Goal: Information Seeking & Learning: Learn about a topic

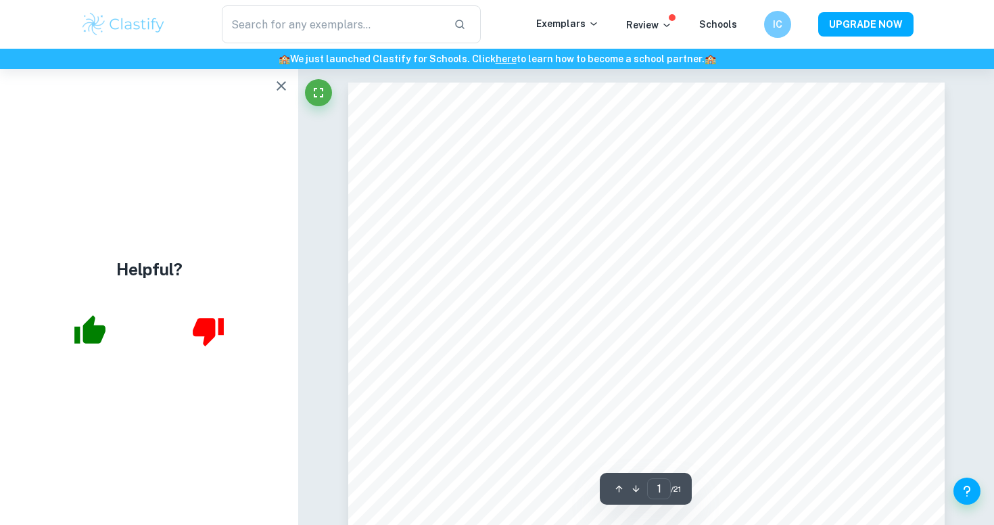
click at [281, 87] on icon "button" at bounding box center [281, 86] width 16 height 16
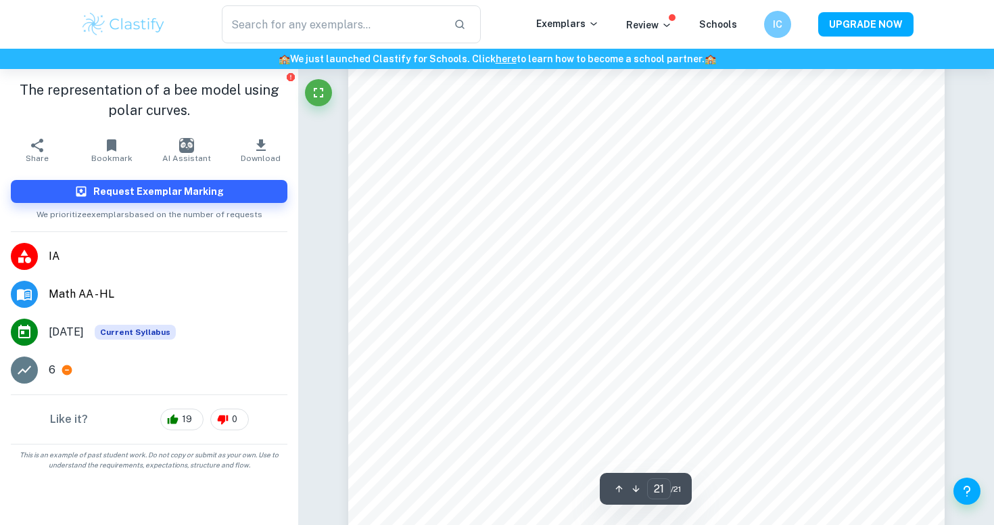
scroll to position [16387, 0]
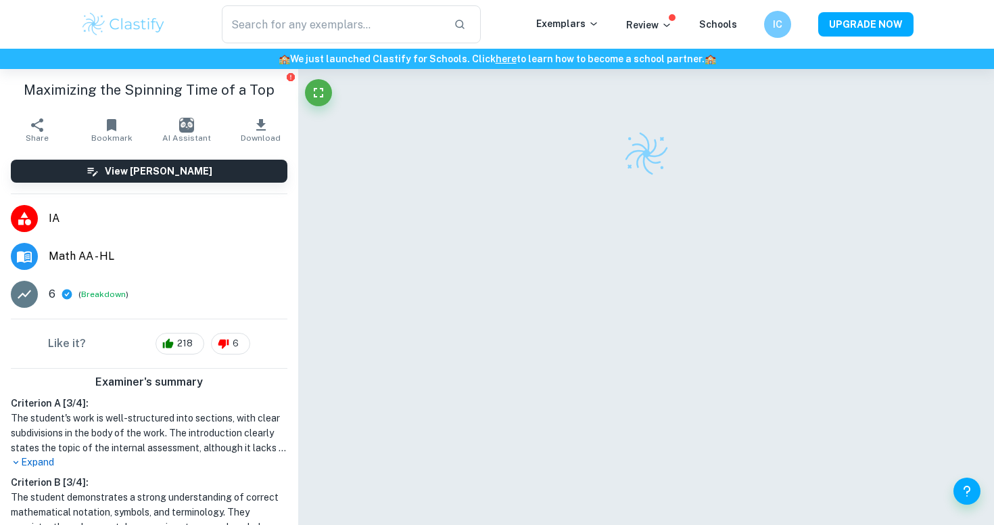
scroll to position [223, 0]
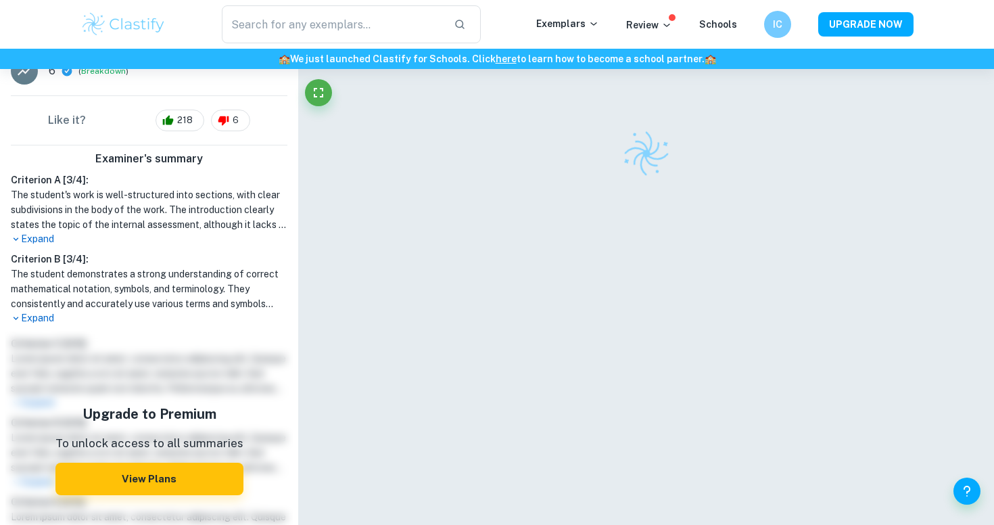
click at [42, 233] on p "Expand" at bounding box center [149, 239] width 277 height 14
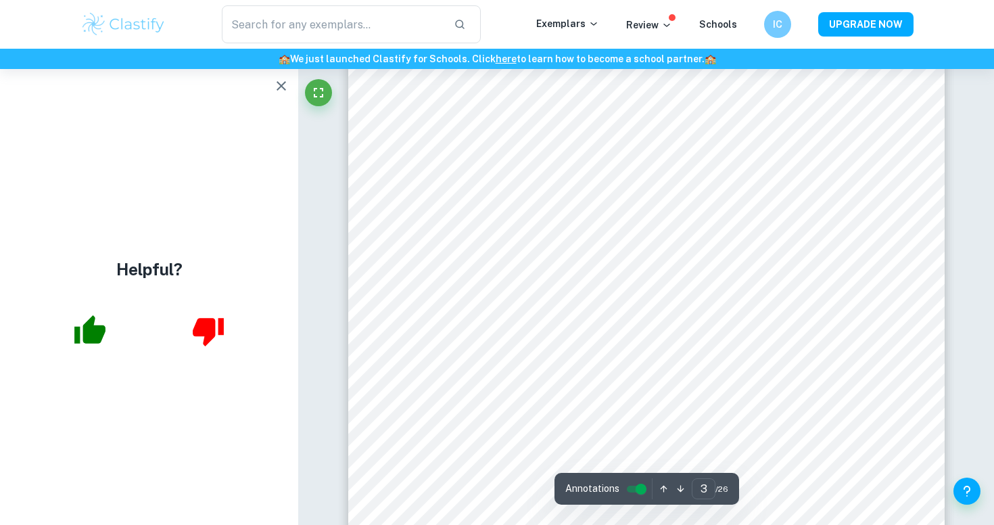
scroll to position [2234, 0]
click at [274, 85] on icon "button" at bounding box center [281, 86] width 16 height 16
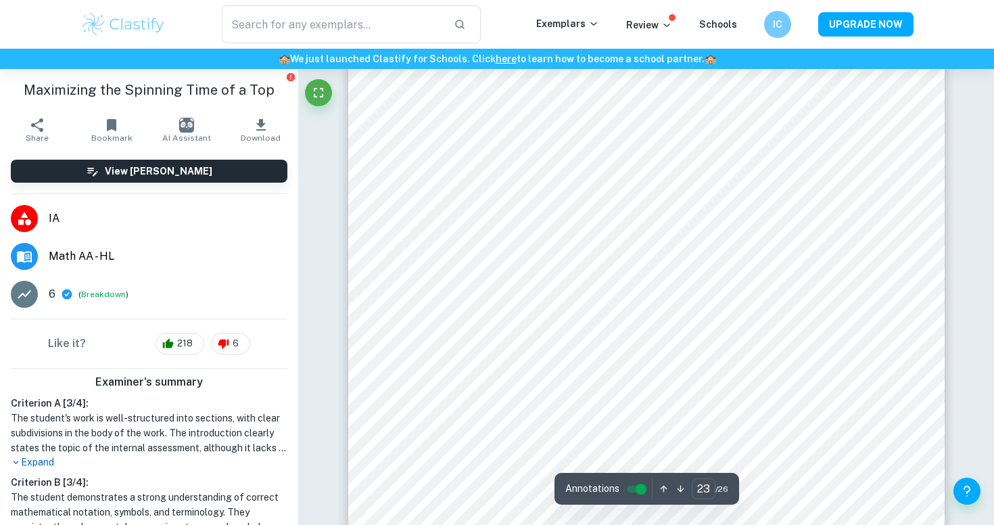
scroll to position [19263, 0]
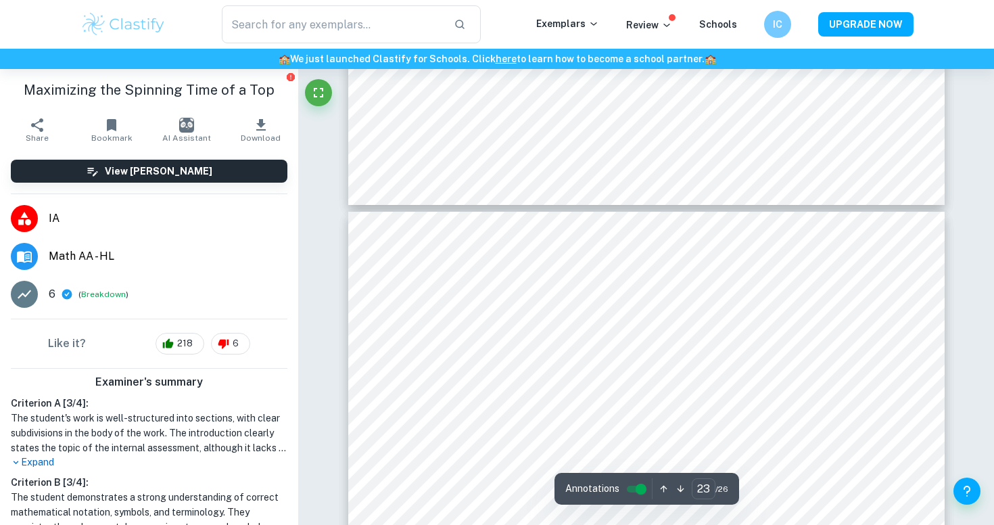
type input "24"
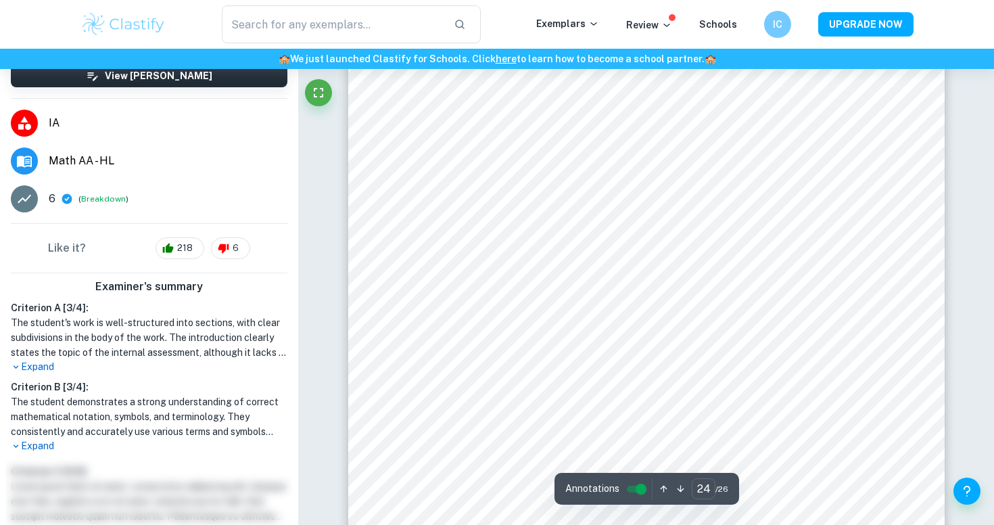
scroll to position [233, 0]
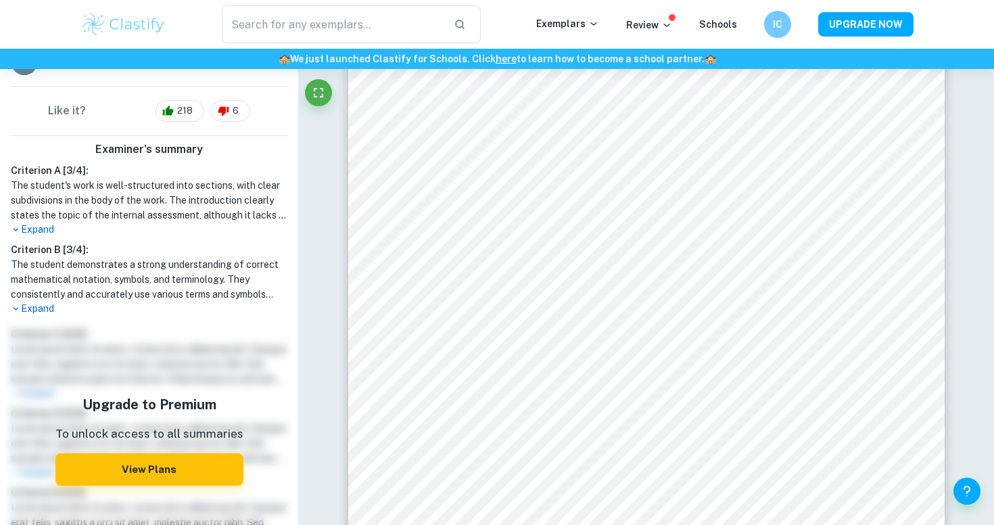
click at [51, 225] on p "Expand" at bounding box center [149, 229] width 277 height 14
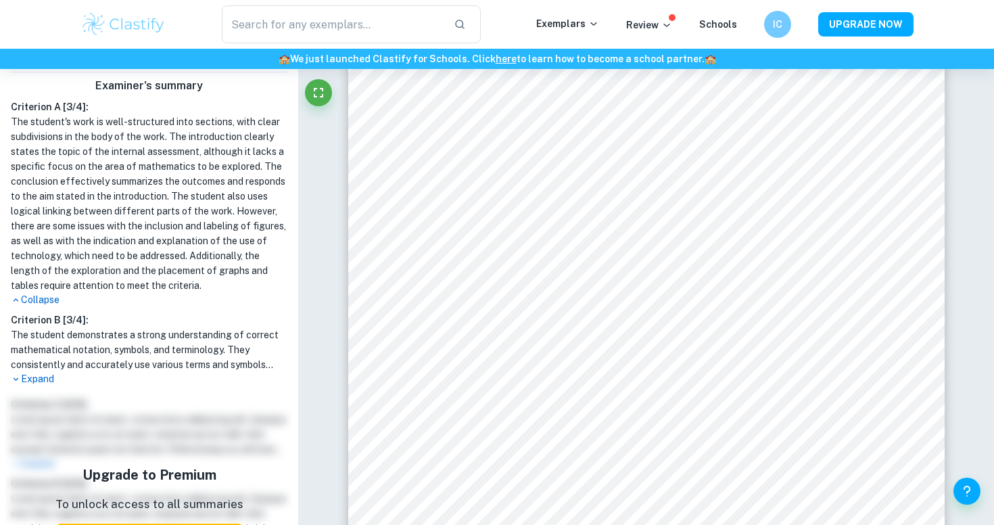
scroll to position [432, 0]
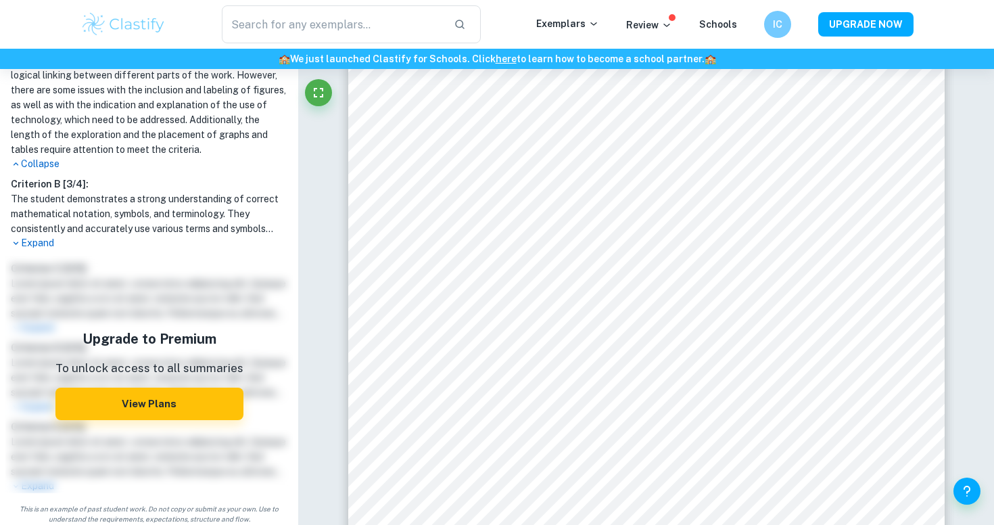
click at [44, 249] on p "Expand" at bounding box center [149, 243] width 277 height 14
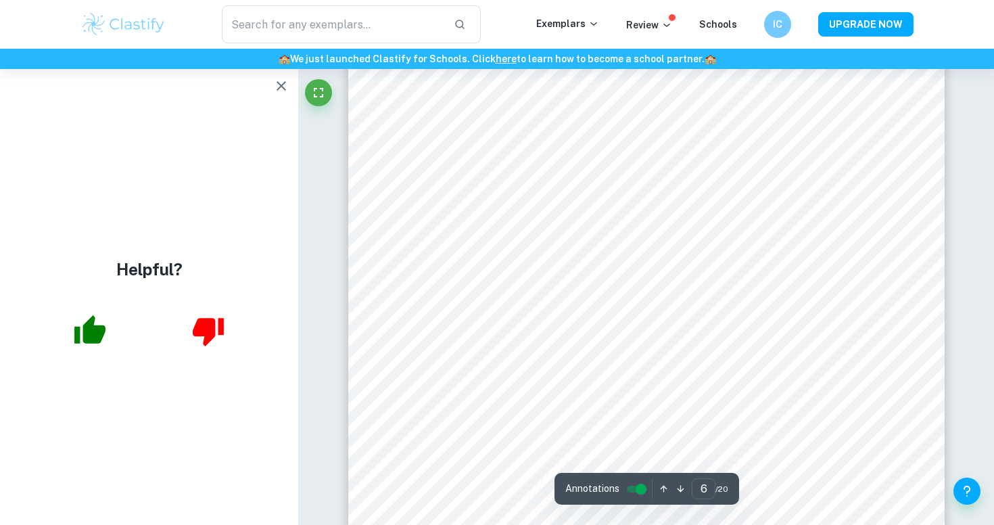
scroll to position [4268, 0]
click at [280, 79] on icon "button" at bounding box center [281, 86] width 16 height 16
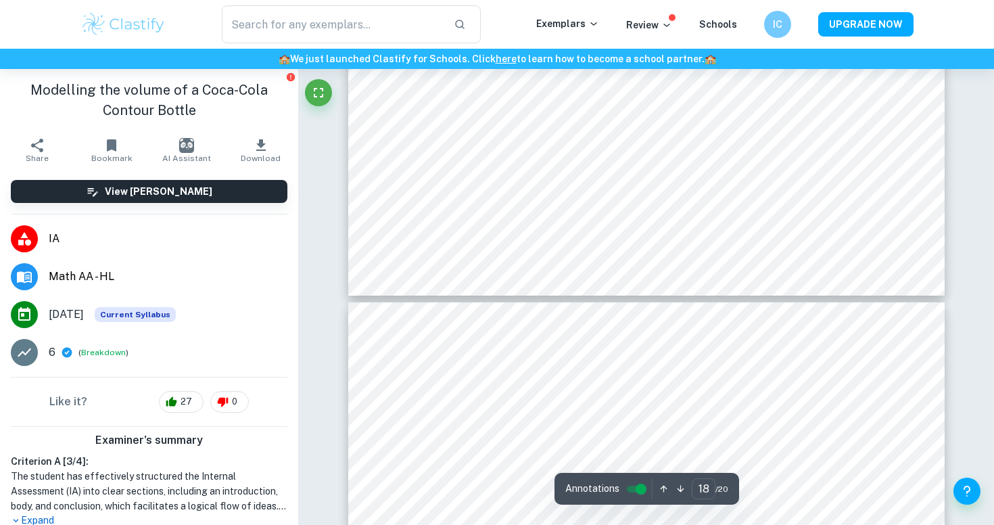
scroll to position [247, 0]
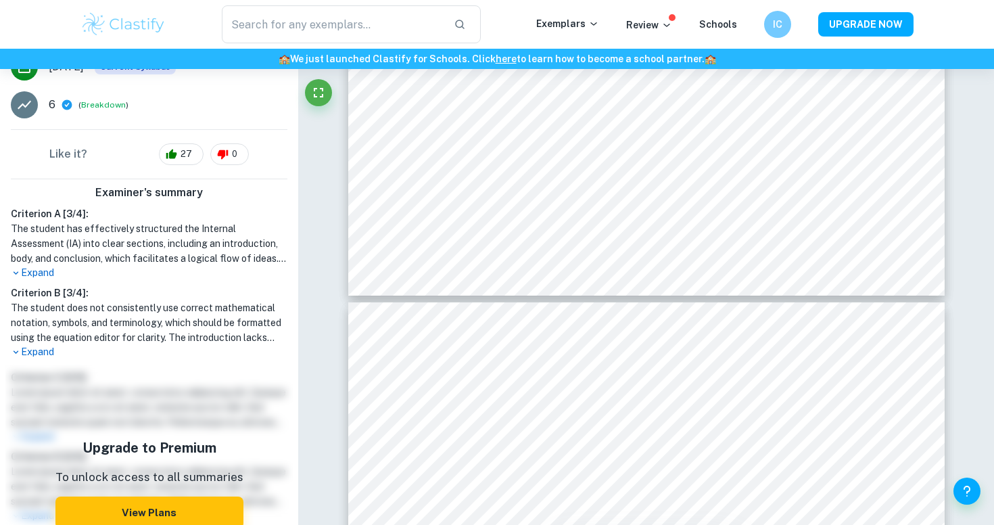
click at [38, 250] on h1 "The student has effectively structured the Internal Assessment (IA) into clear …" at bounding box center [149, 243] width 277 height 45
click at [38, 264] on h1 "The student has effectively structured the Internal Assessment (IA) into clear …" at bounding box center [149, 243] width 277 height 45
click at [43, 274] on p "Expand" at bounding box center [149, 273] width 277 height 14
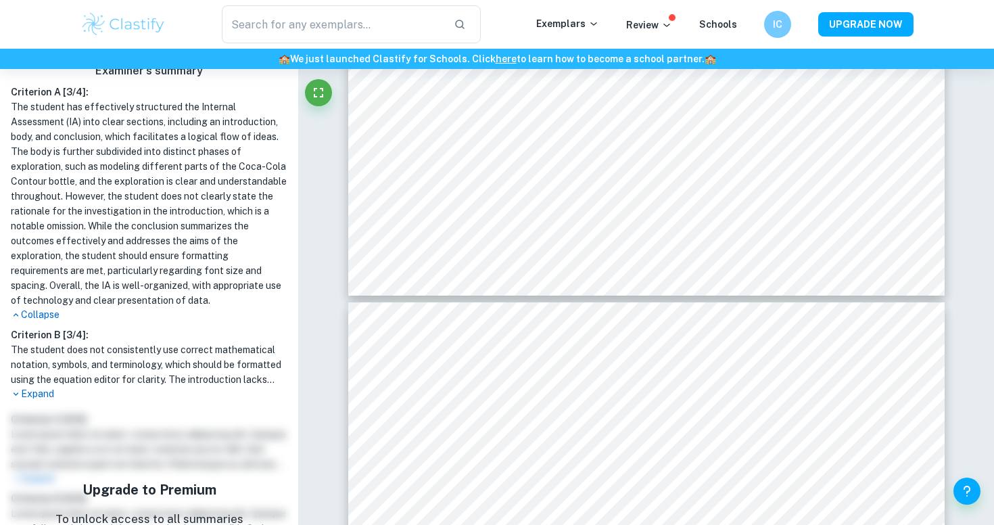
scroll to position [413, 0]
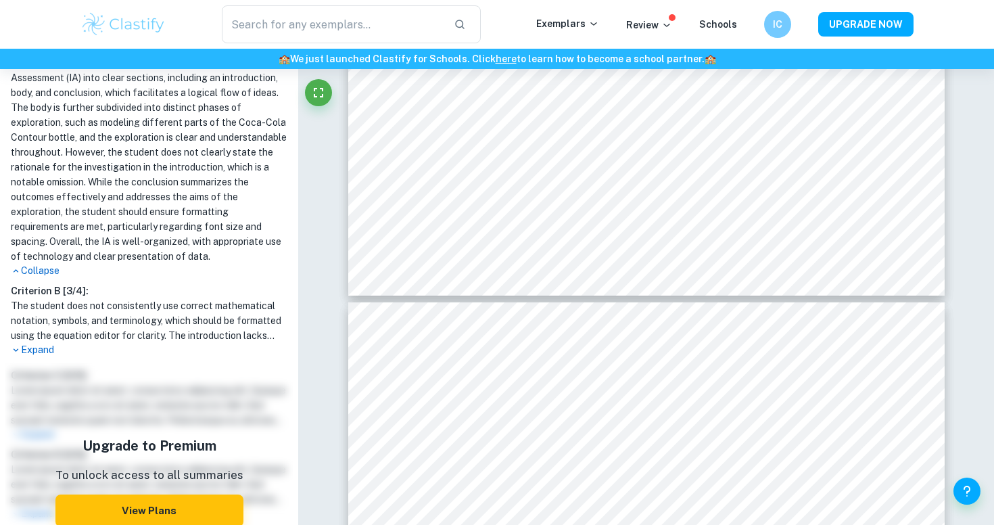
click at [31, 341] on h1 "The student does not consistently use correct mathematical notation, symbols, a…" at bounding box center [149, 320] width 277 height 45
click at [35, 350] on p "Expand" at bounding box center [149, 350] width 277 height 14
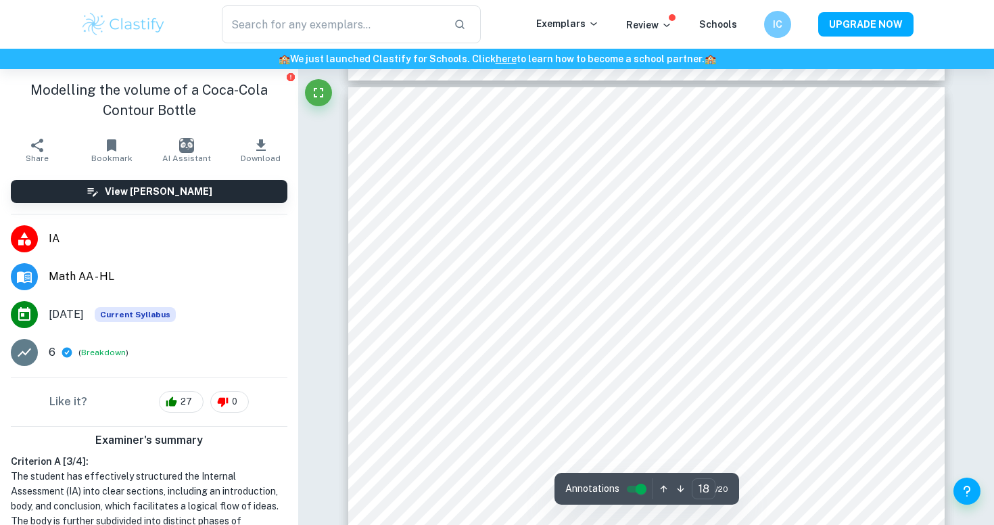
scroll to position [13603, 0]
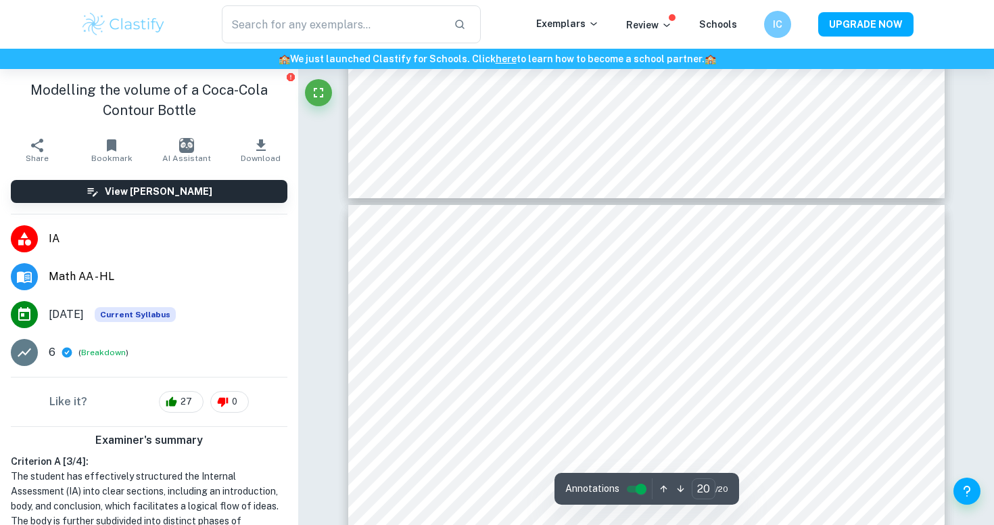
type input "19"
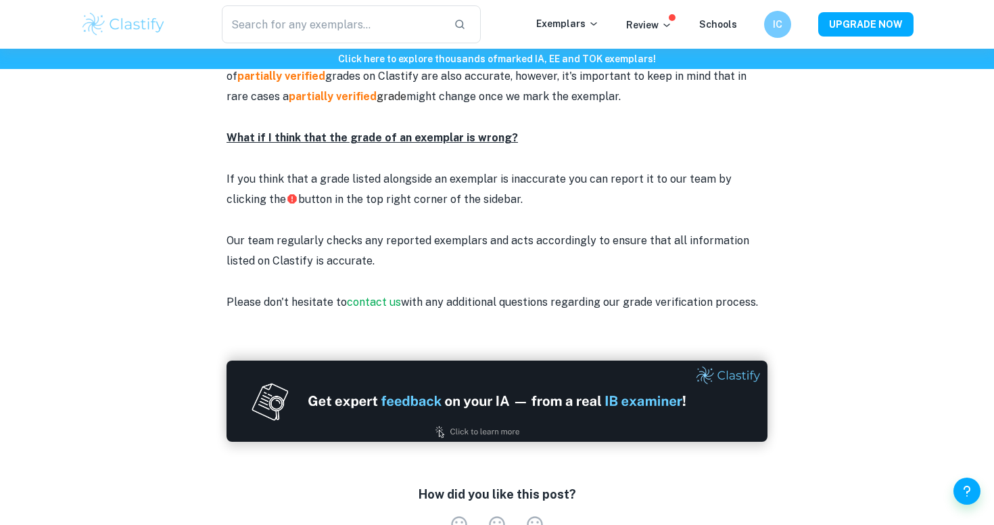
scroll to position [1888, 0]
